Goal: Task Accomplishment & Management: Complete application form

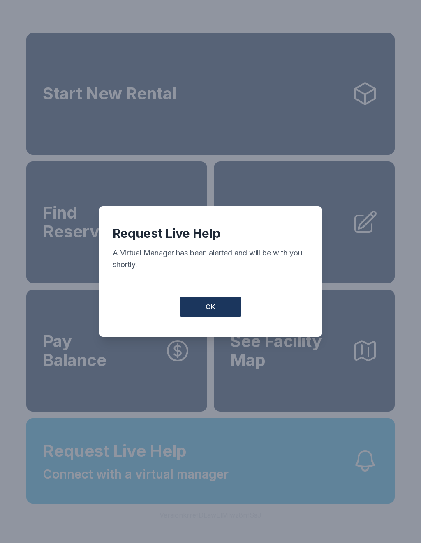
click at [220, 309] on button "OK" at bounding box center [210, 307] width 62 height 21
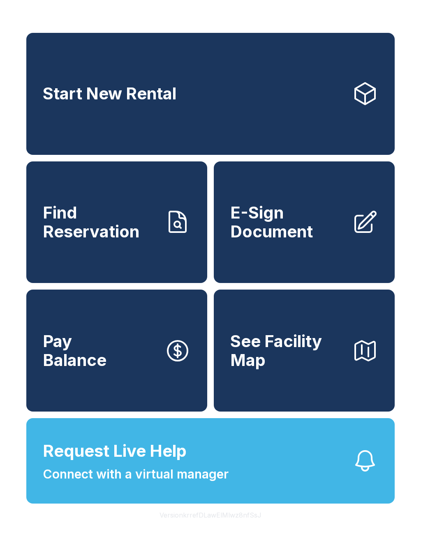
click at [255, 483] on button "Request Live Help Connect with a virtual manager" at bounding box center [210, 460] width 368 height 85
click at [248, 488] on button "Request Live Help Connect with a virtual manager" at bounding box center [210, 460] width 368 height 85
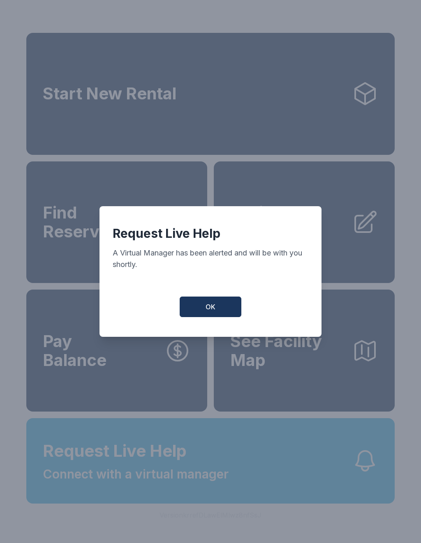
click at [225, 310] on button "OK" at bounding box center [210, 307] width 62 height 21
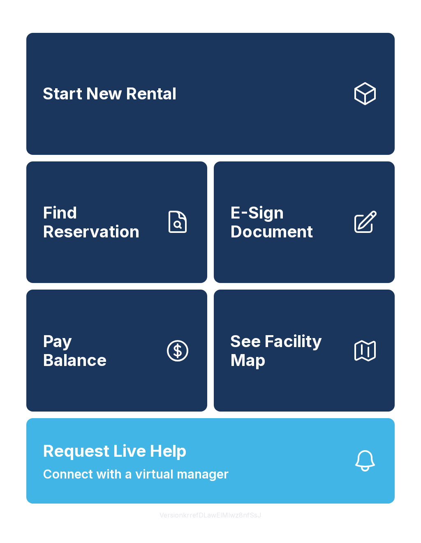
click at [304, 483] on button "Request Live Help Connect with a virtual manager" at bounding box center [210, 460] width 368 height 85
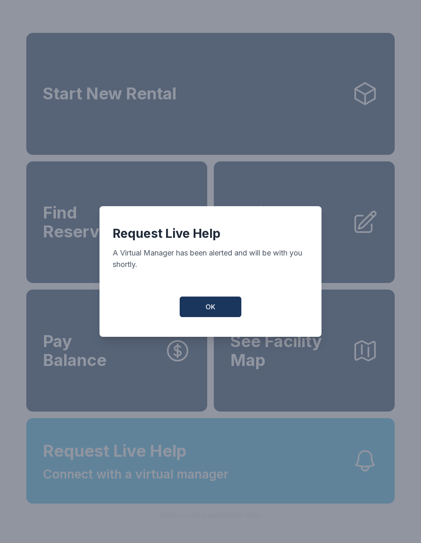
click at [217, 312] on button "OK" at bounding box center [210, 307] width 62 height 21
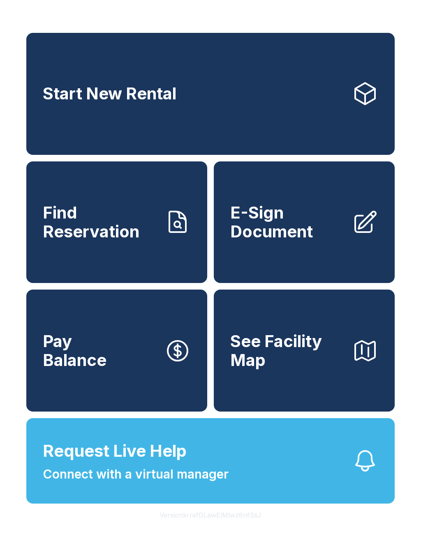
click at [303, 237] on span "E-Sign Document" at bounding box center [287, 221] width 115 height 37
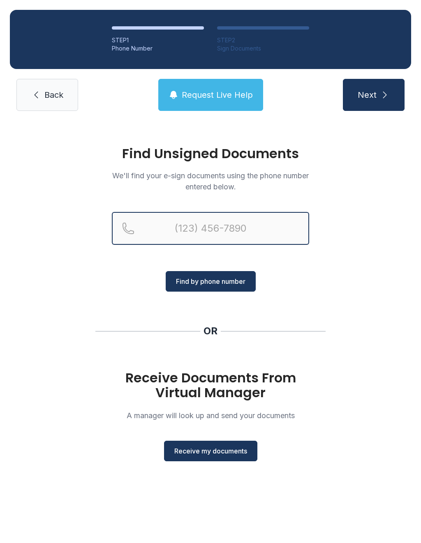
click at [185, 229] on input "Reservation phone number" at bounding box center [210, 228] width 197 height 33
type input "[PHONE_NUMBER]"
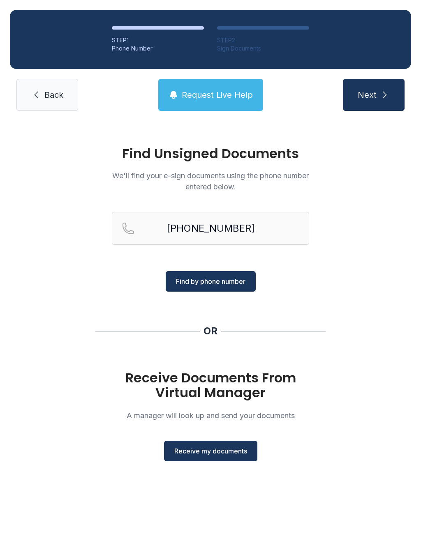
click at [218, 283] on span "Find by phone number" at bounding box center [210, 281] width 69 height 10
click at [34, 92] on icon at bounding box center [36, 95] width 10 height 10
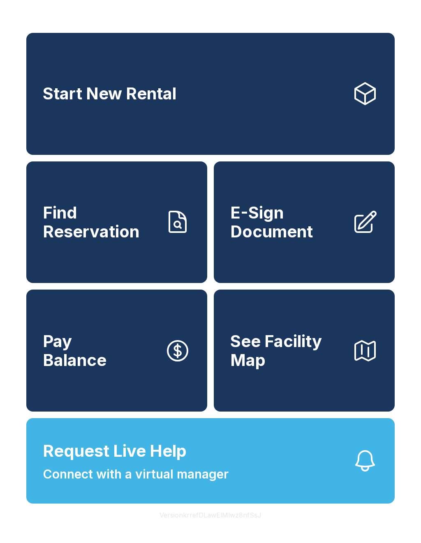
click at [287, 235] on span "E-Sign Document" at bounding box center [287, 221] width 115 height 37
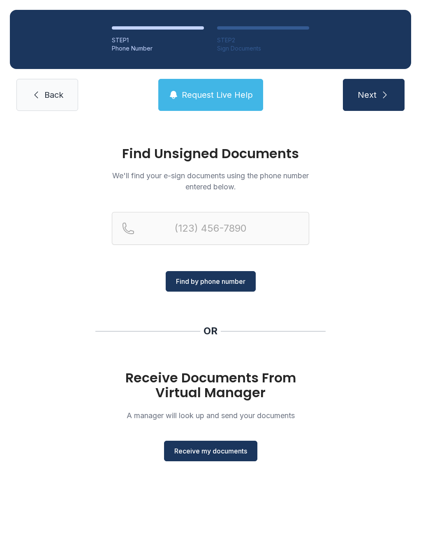
click at [206, 452] on span "Receive my documents" at bounding box center [210, 451] width 73 height 10
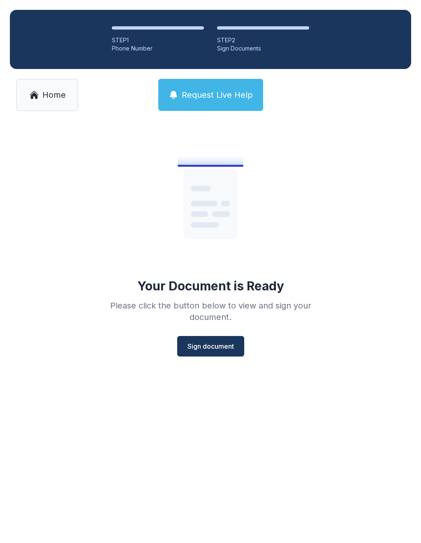
click at [215, 343] on span "Sign document" at bounding box center [210, 346] width 46 height 10
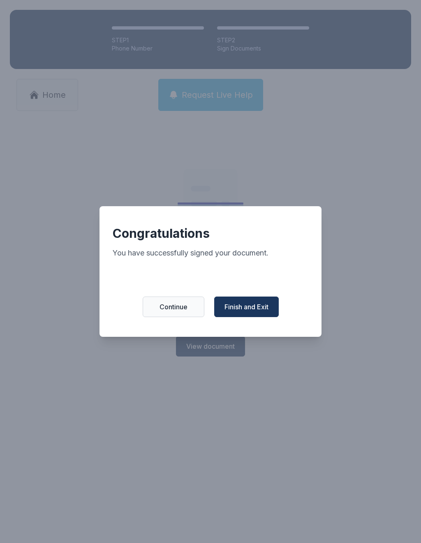
click at [175, 309] on span "Continue" at bounding box center [173, 307] width 28 height 10
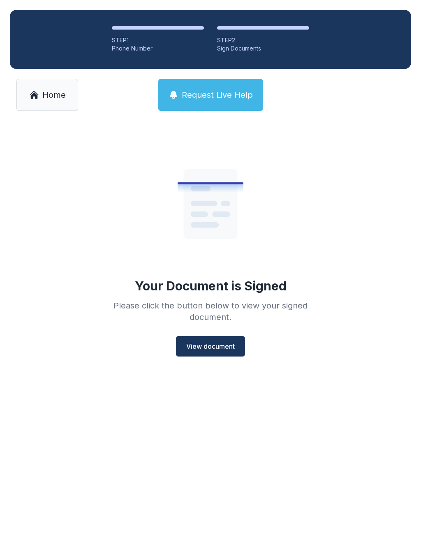
click at [210, 341] on span "View document" at bounding box center [210, 346] width 48 height 10
click at [217, 342] on span "Sign document" at bounding box center [210, 346] width 46 height 10
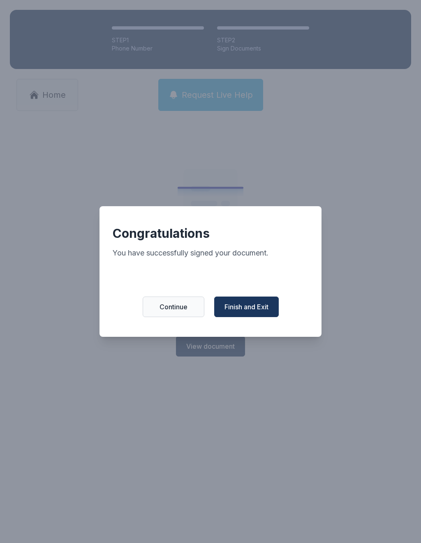
click at [248, 310] on span "Finish and Exit" at bounding box center [246, 307] width 44 height 10
